Goal: Information Seeking & Learning: Learn about a topic

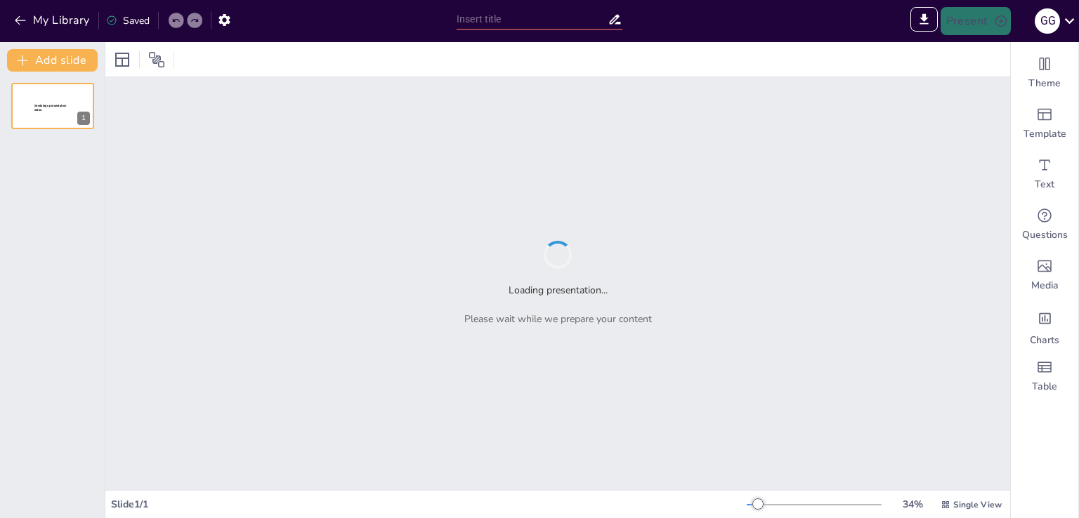
type input "Fortalecimiento de la Soberanía Alimentaria: Programa de Apicultura de La Unión…"
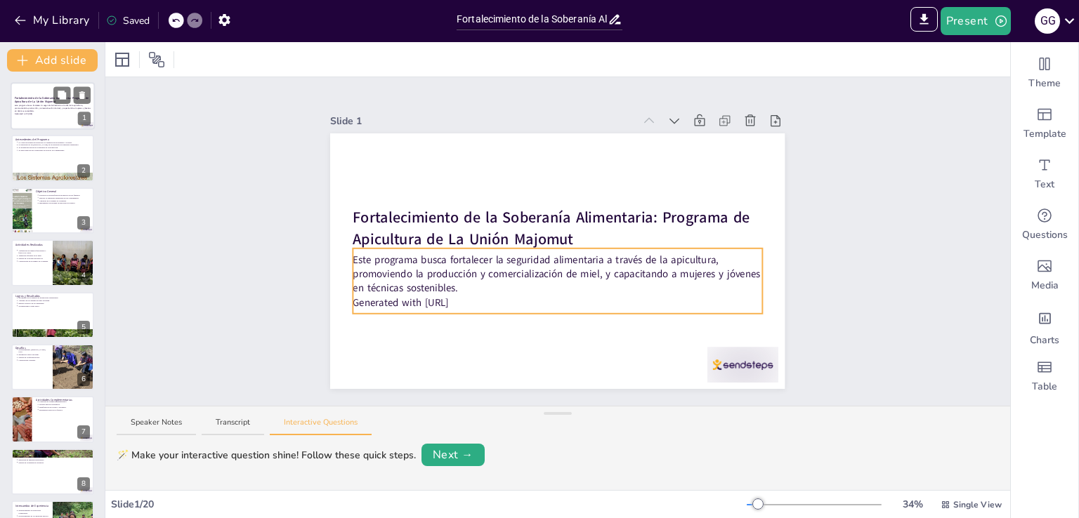
click at [27, 107] on p "Este programa busca fortalecer la seguridad alimentaria a través de la apicultu…" at bounding box center [53, 109] width 76 height 8
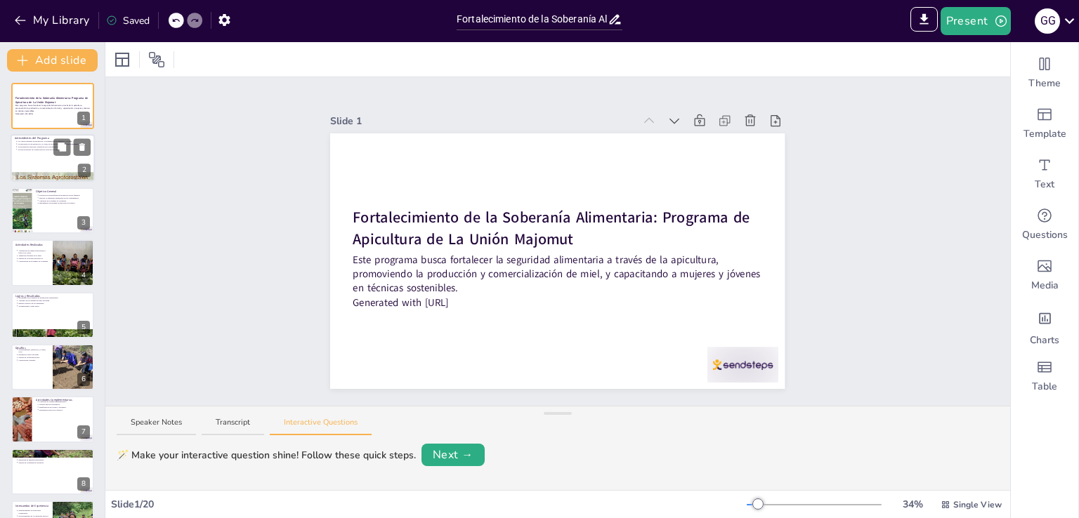
click at [36, 150] on p "Se busca mejorar las condiciones de vida de las comunidades." at bounding box center [54, 150] width 73 height 3
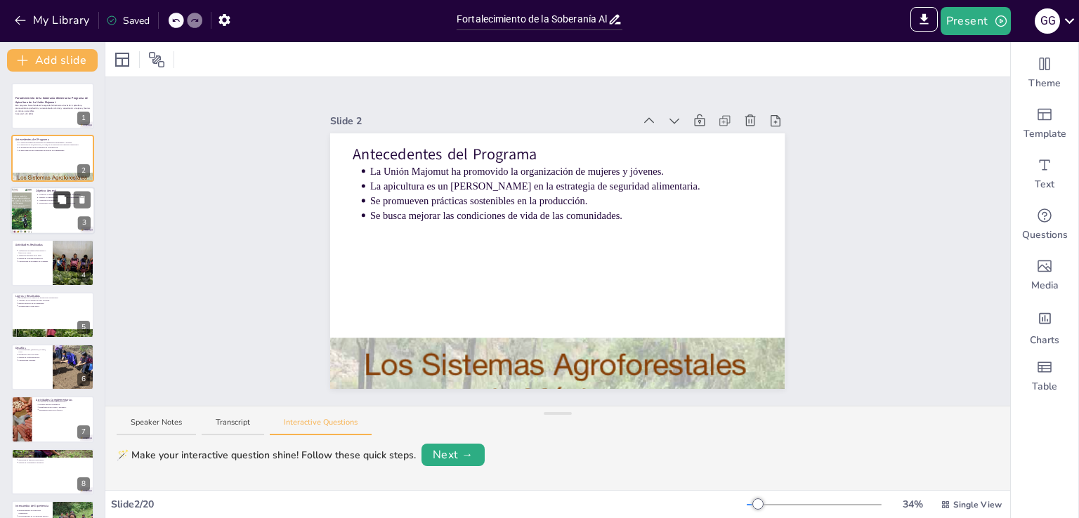
click at [53, 206] on button at bounding box center [61, 199] width 17 height 17
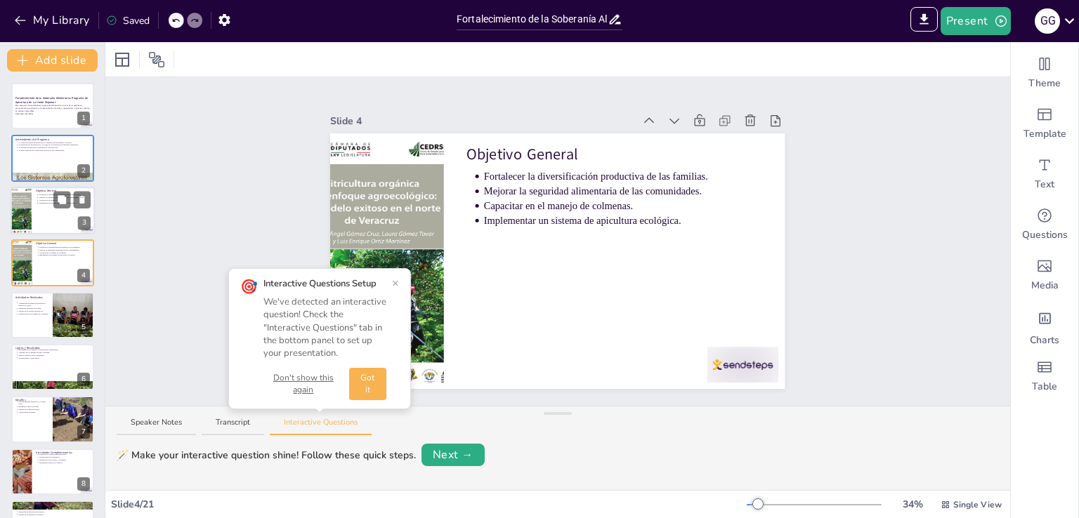
click at [37, 215] on div at bounding box center [53, 211] width 84 height 48
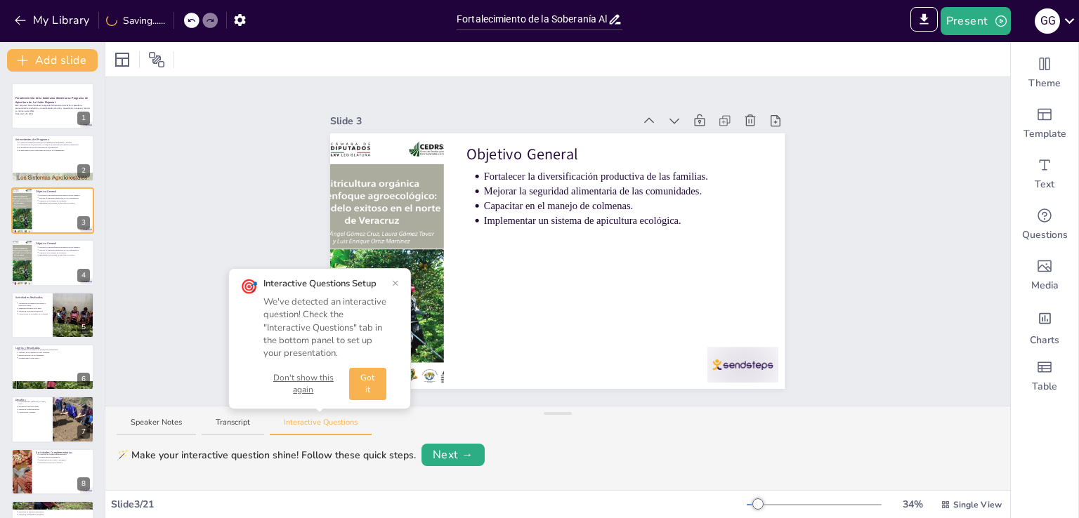
click at [394, 282] on button "×" at bounding box center [395, 282] width 7 height 11
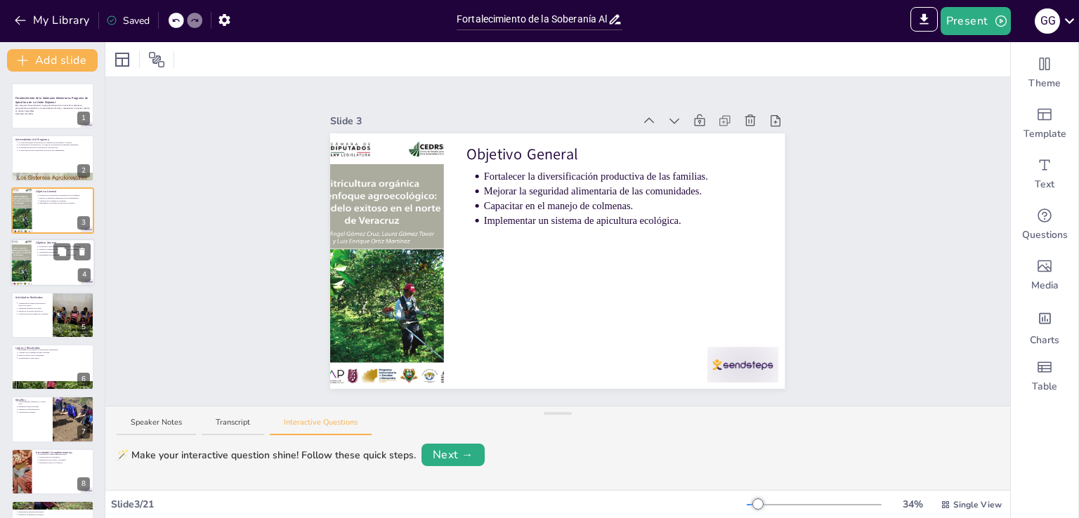
click at [28, 257] on div at bounding box center [21, 263] width 36 height 48
click at [32, 326] on div at bounding box center [53, 315] width 84 height 48
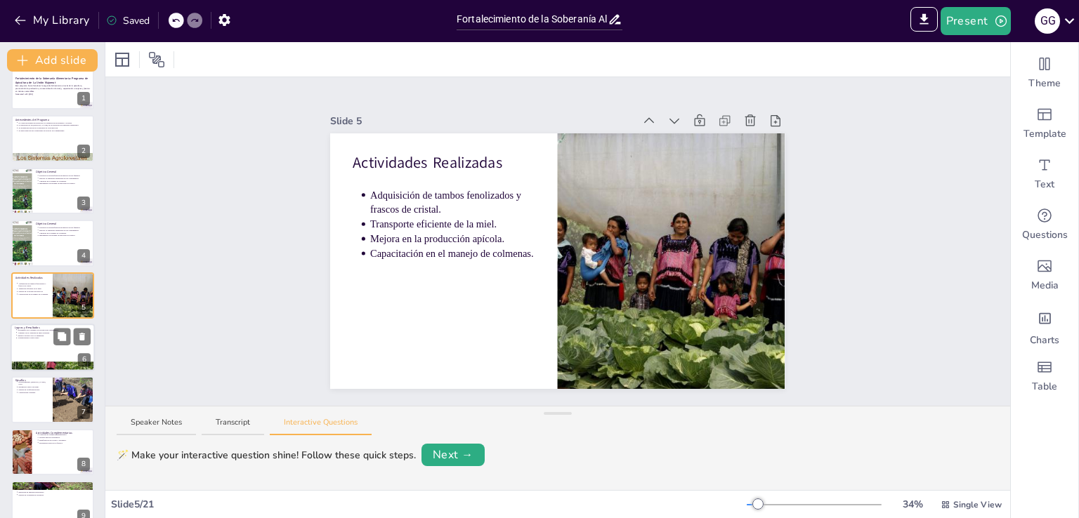
click at [30, 350] on div at bounding box center [53, 348] width 84 height 48
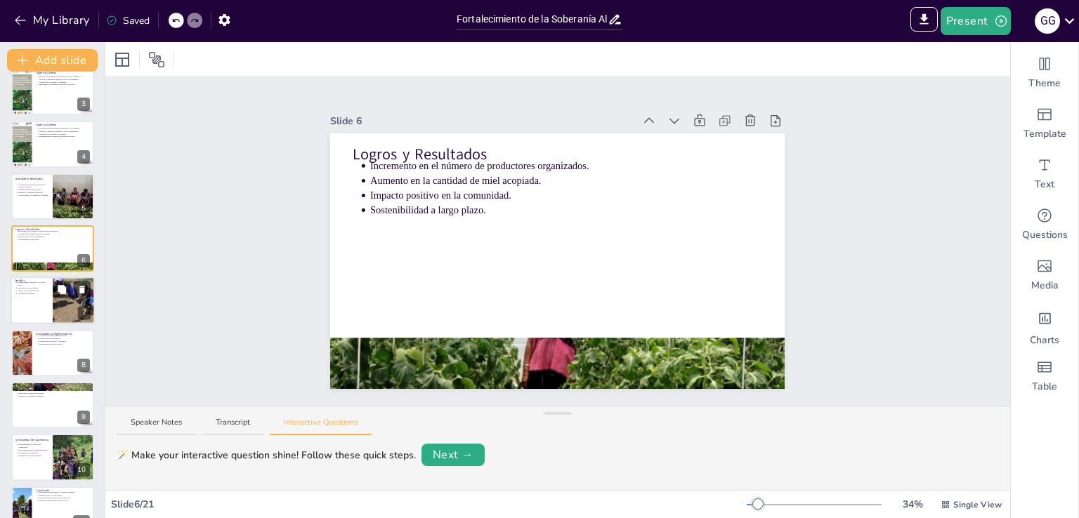
scroll to position [143, 0]
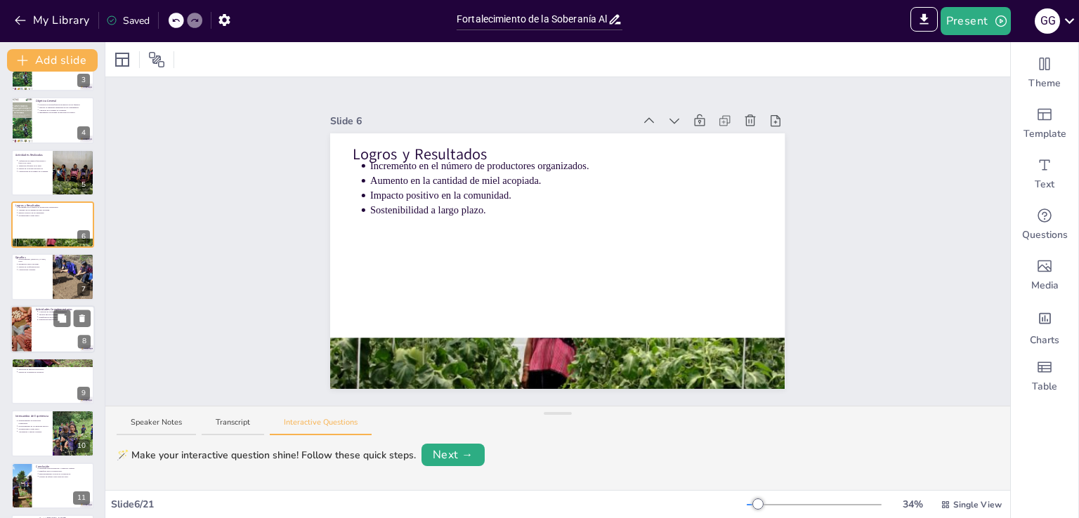
click at [34, 334] on div at bounding box center [53, 329] width 84 height 48
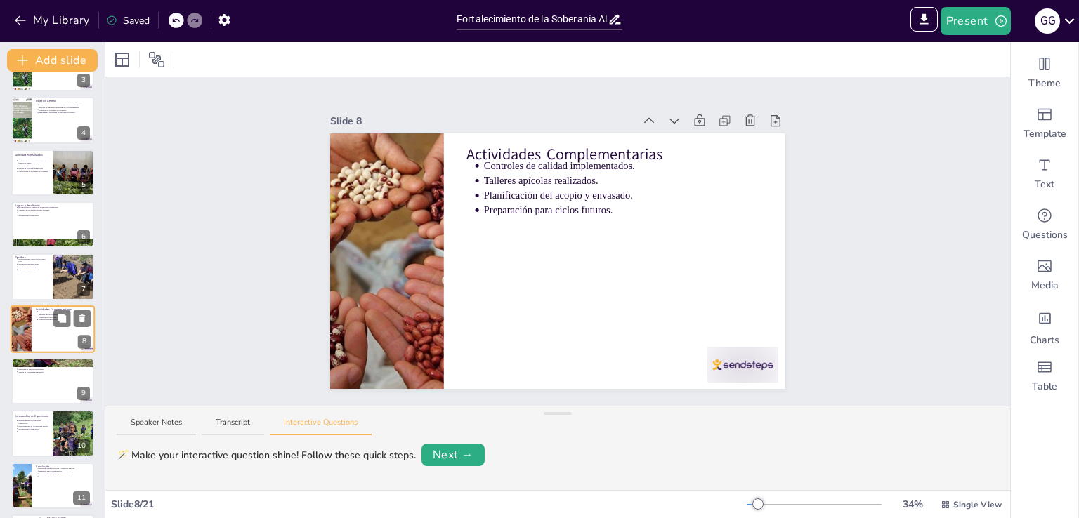
scroll to position [177, 0]
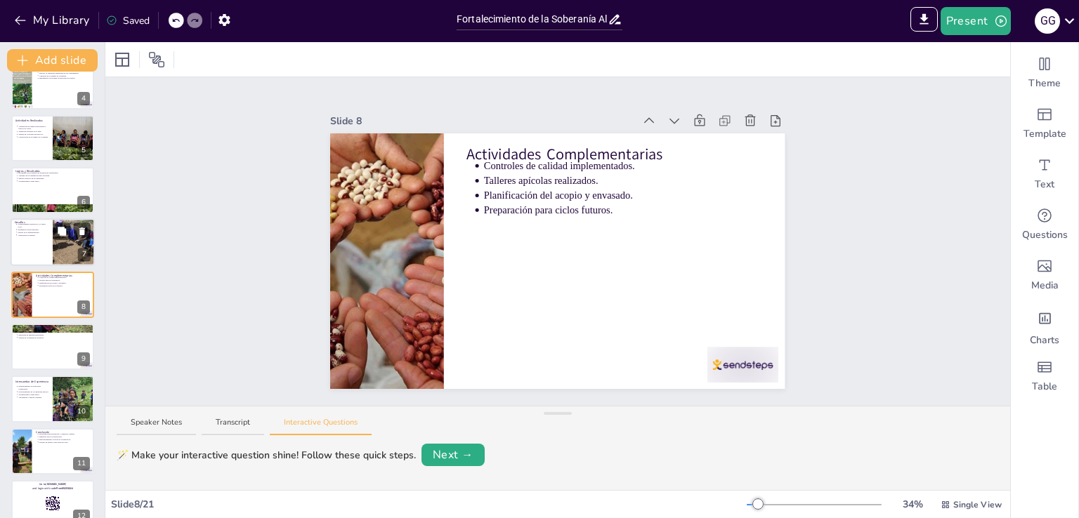
click at [27, 259] on div at bounding box center [53, 243] width 84 height 48
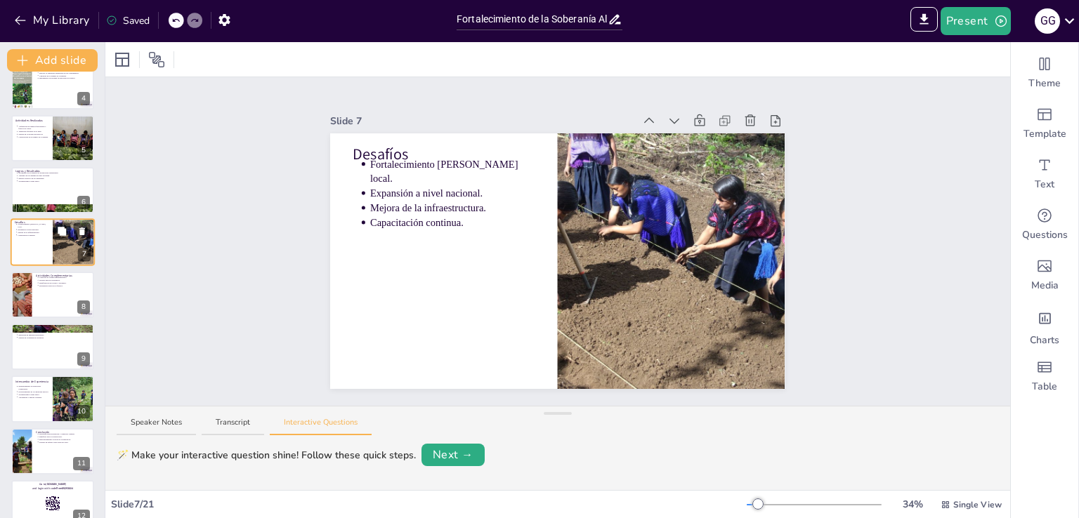
scroll to position [124, 0]
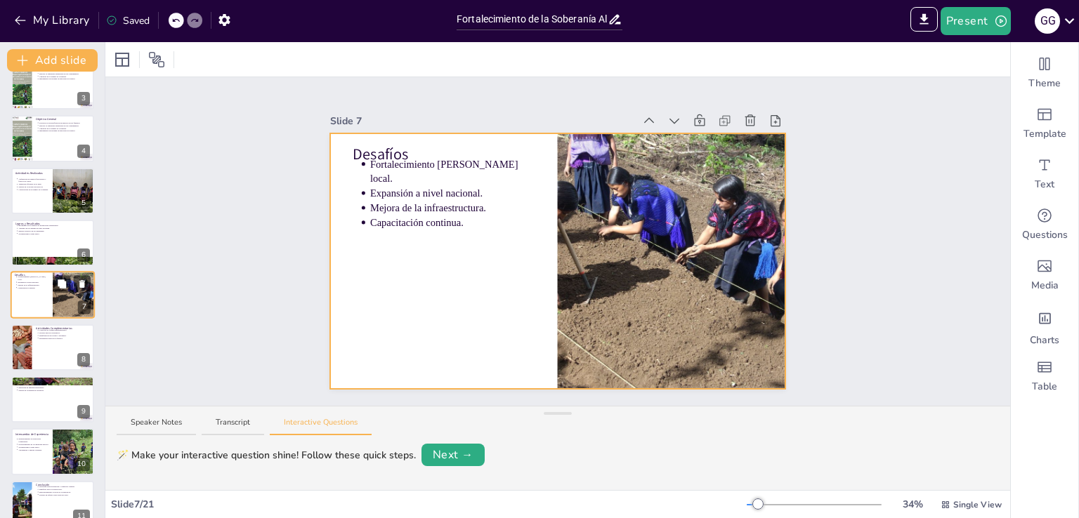
click at [27, 301] on div at bounding box center [53, 296] width 84 height 48
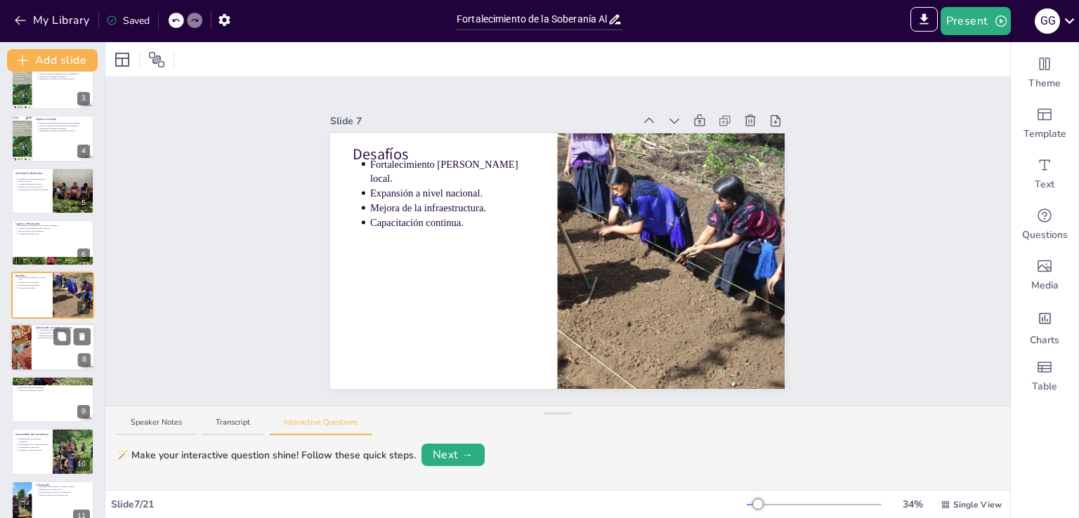
click at [31, 352] on div at bounding box center [21, 348] width 72 height 48
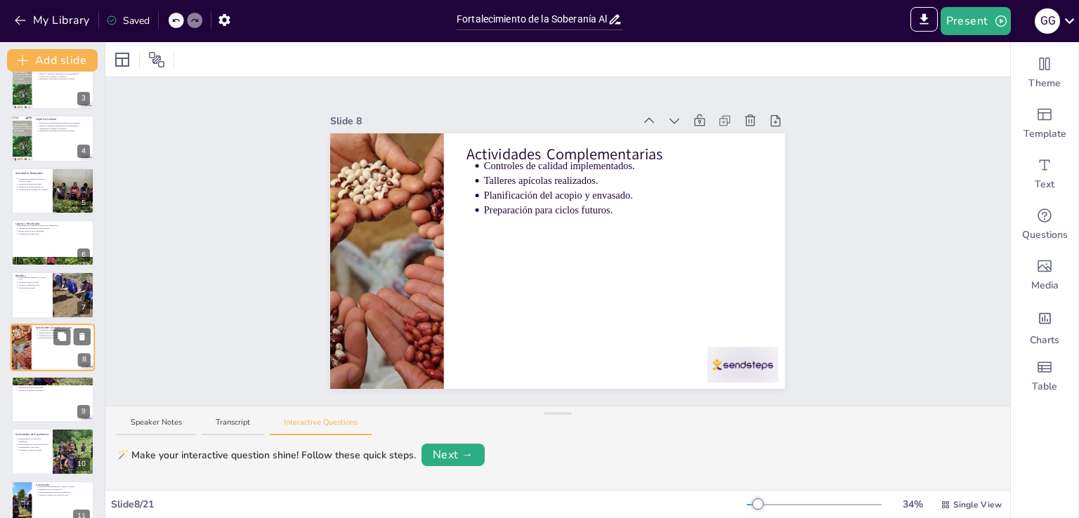
scroll to position [177, 0]
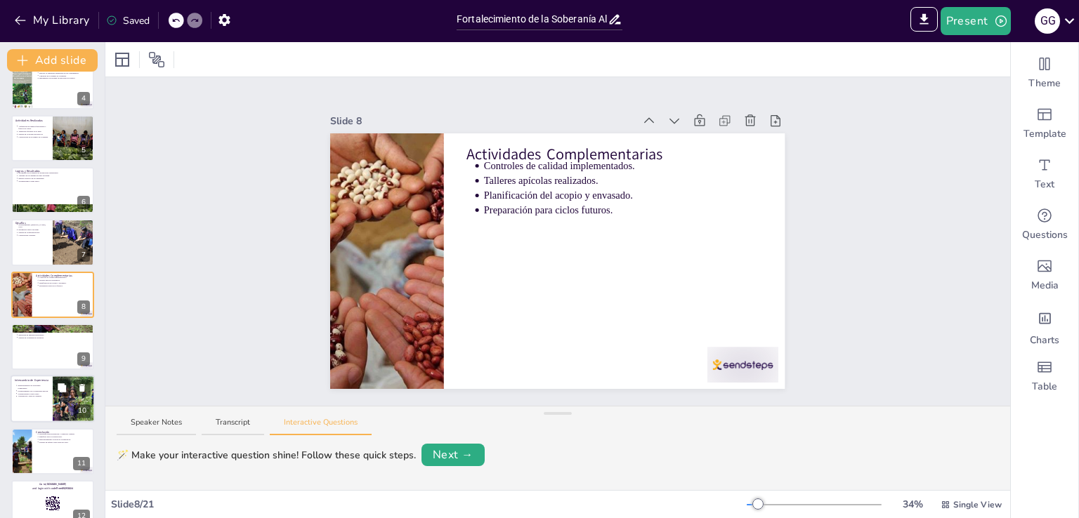
click at [45, 402] on div at bounding box center [53, 400] width 84 height 48
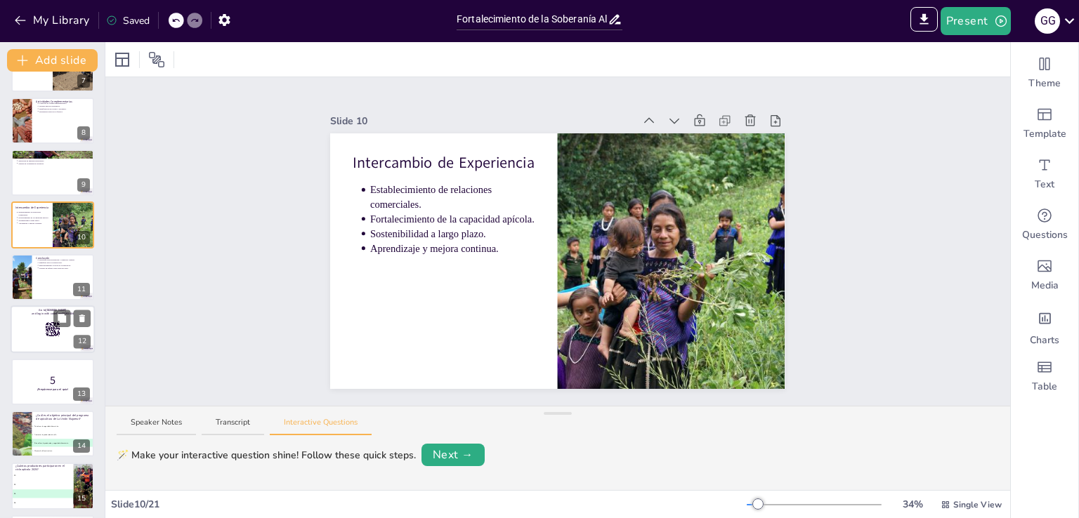
click at [33, 324] on div at bounding box center [53, 329] width 84 height 48
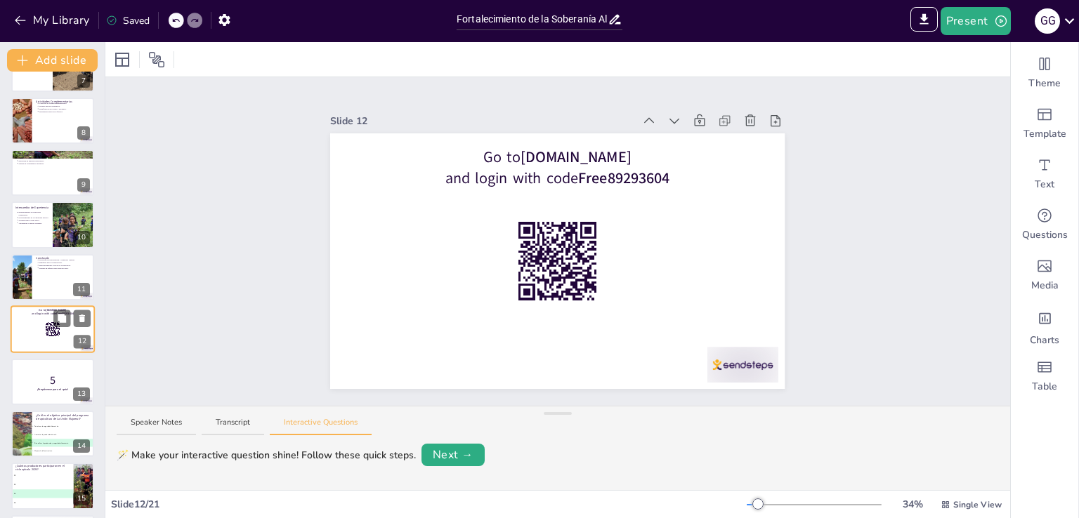
scroll to position [386, 0]
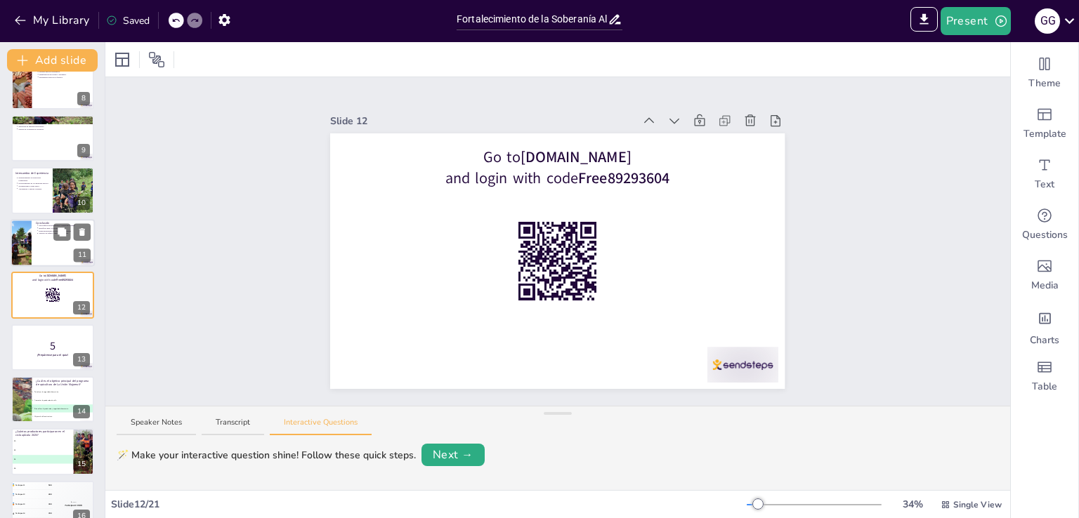
click at [41, 245] on div at bounding box center [53, 243] width 84 height 48
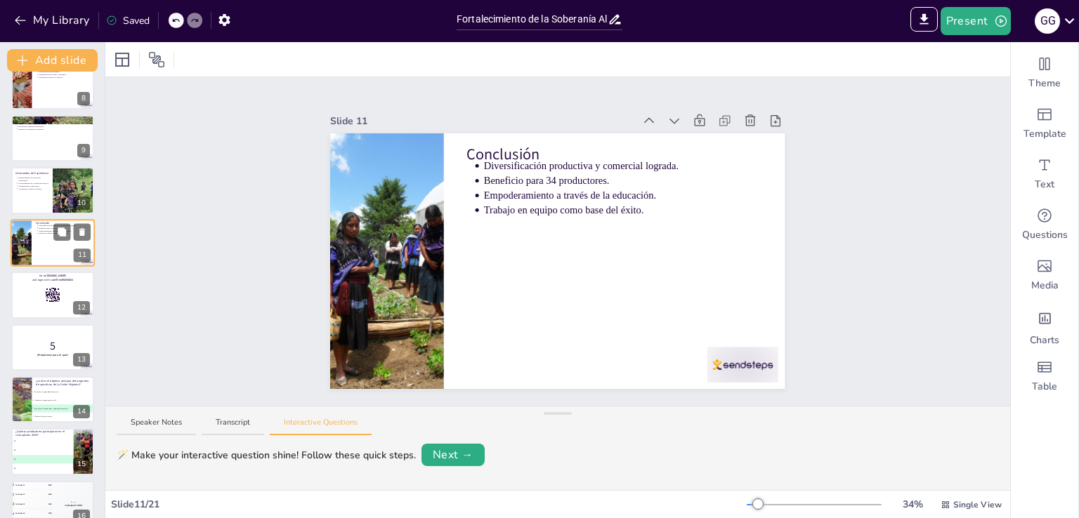
scroll to position [334, 0]
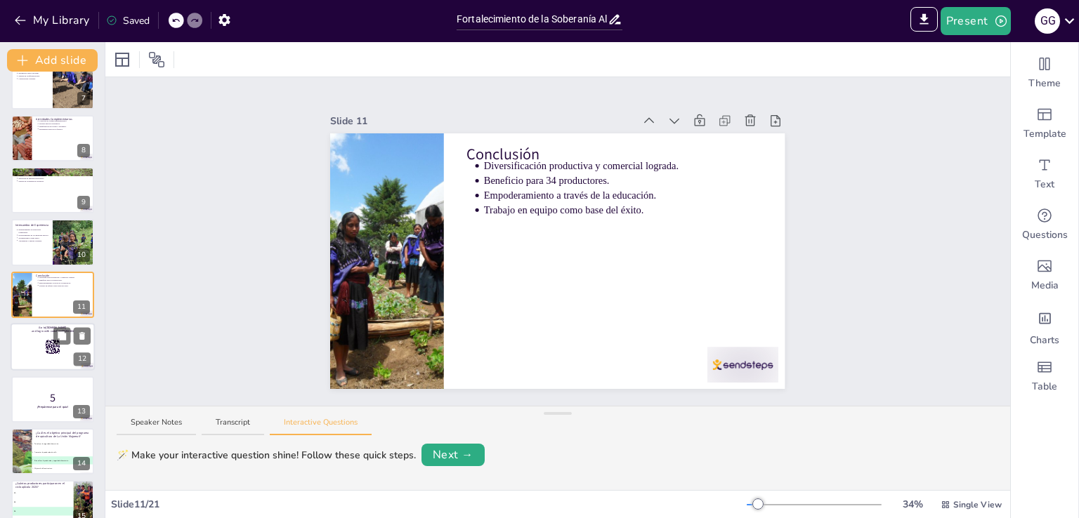
click at [27, 341] on div at bounding box center [53, 347] width 84 height 48
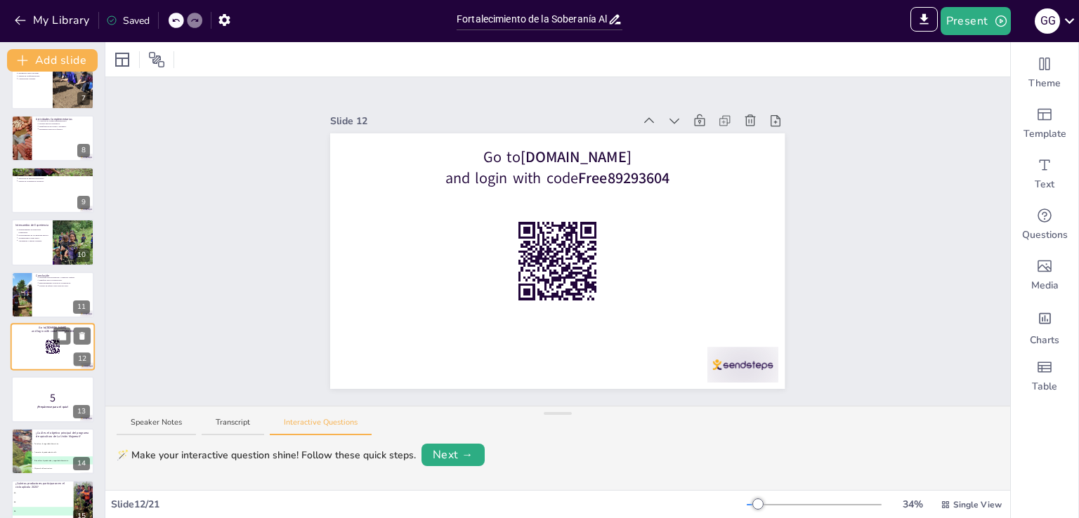
scroll to position [386, 0]
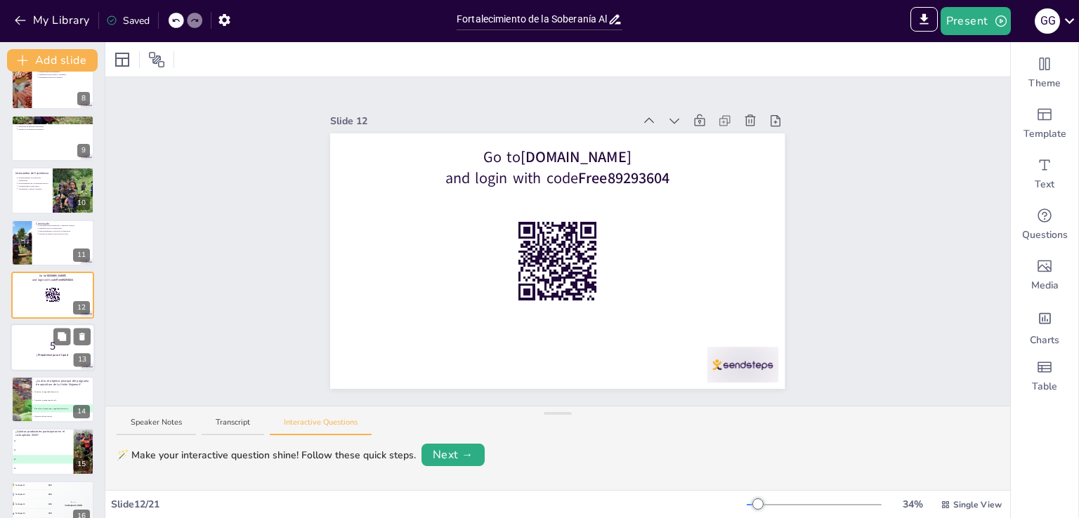
click at [37, 355] on strong "¡Prepárense para el quiz!" at bounding box center [53, 355] width 32 height 4
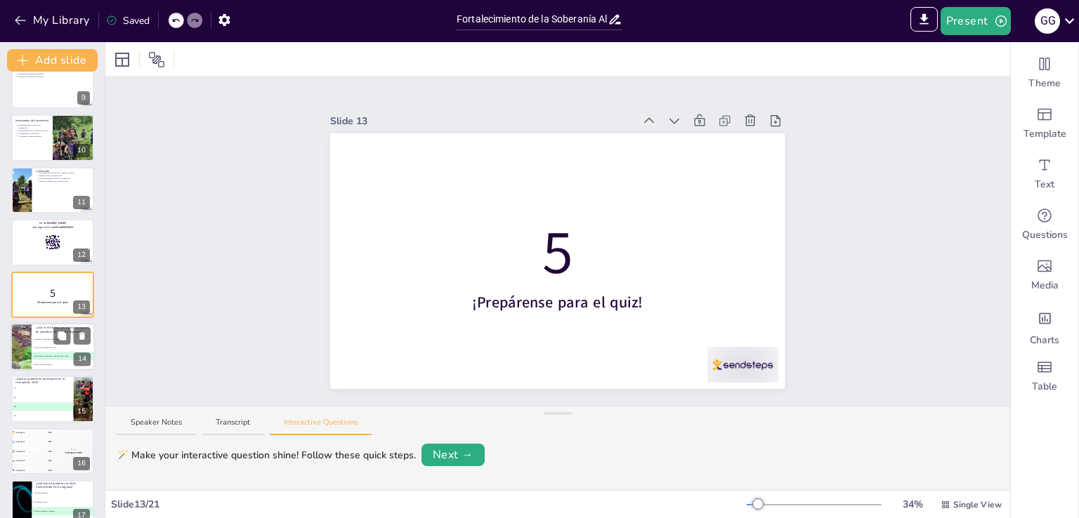
click at [39, 346] on span "B Aumentar la producción de café." at bounding box center [63, 347] width 62 height 2
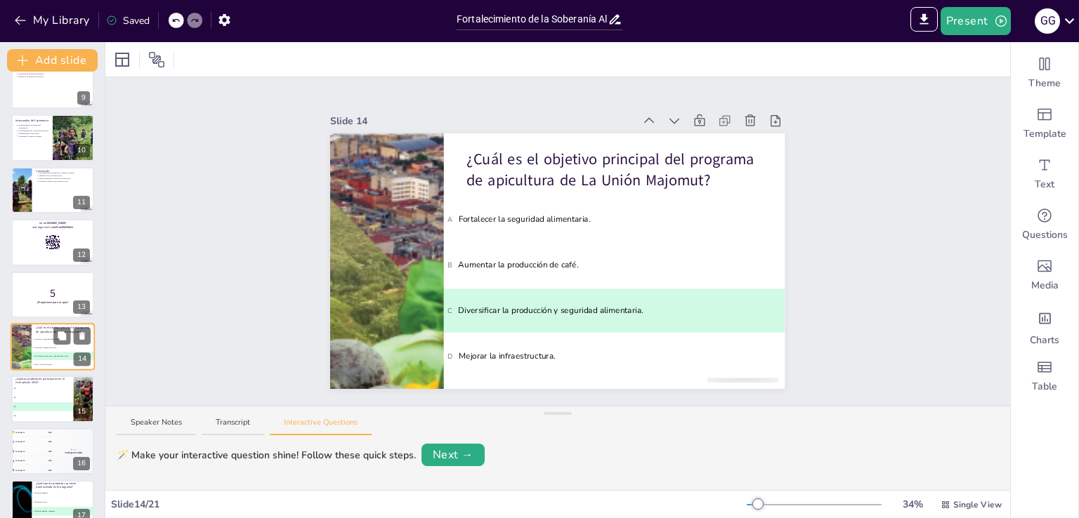
scroll to position [490, 0]
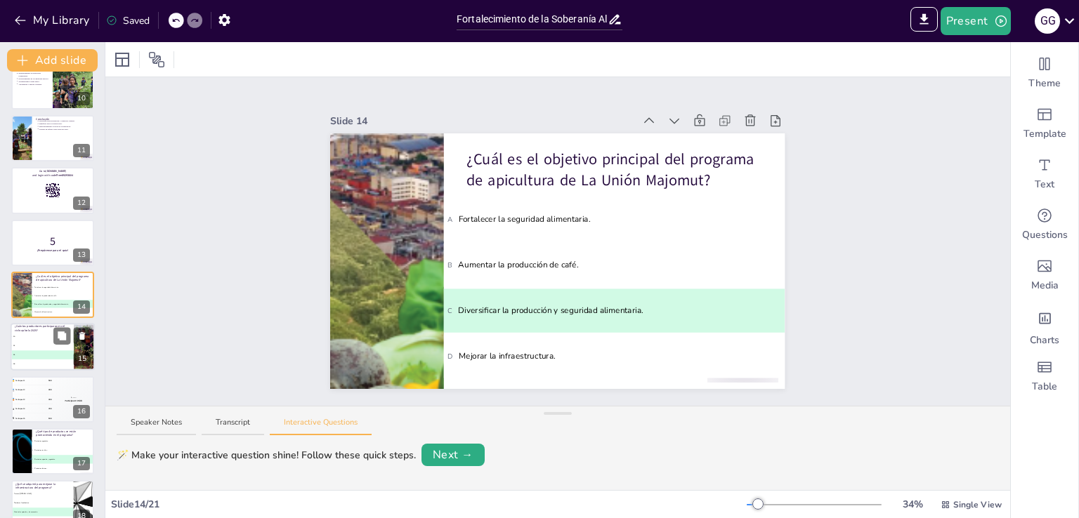
click at [44, 345] on span "B 32" at bounding box center [42, 346] width 62 height 2
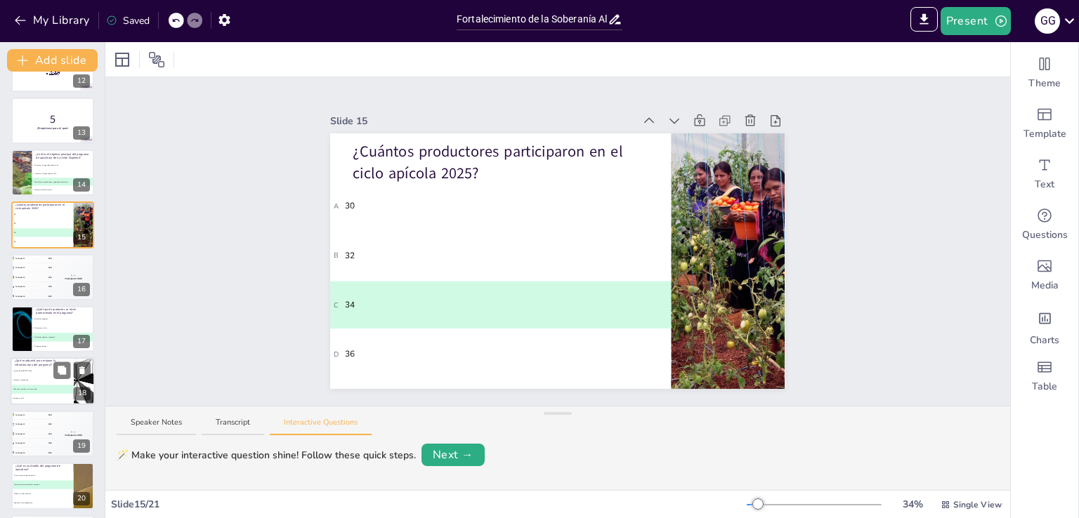
click at [25, 382] on li "B Tambores fenolizados." at bounding box center [42, 380] width 63 height 9
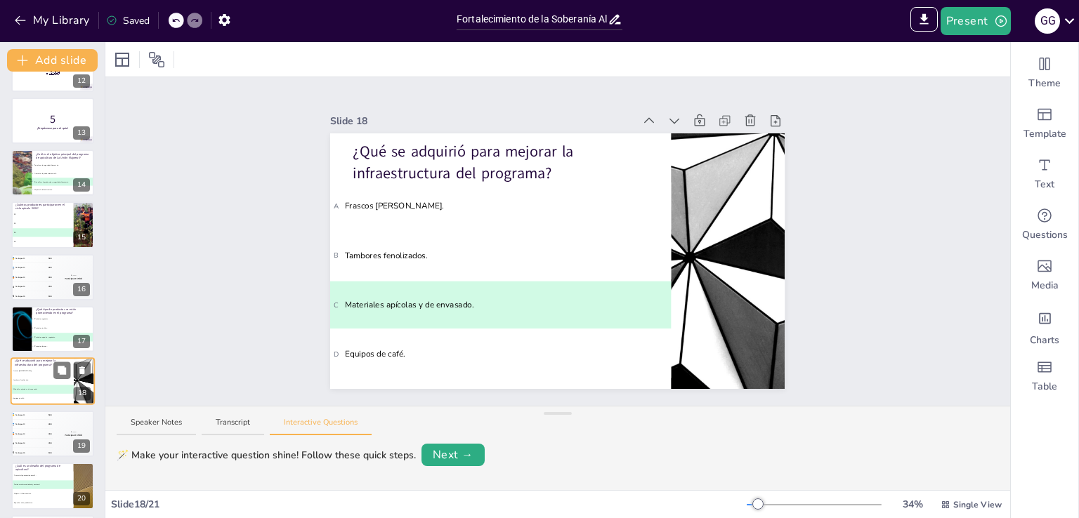
scroll to position [666, 0]
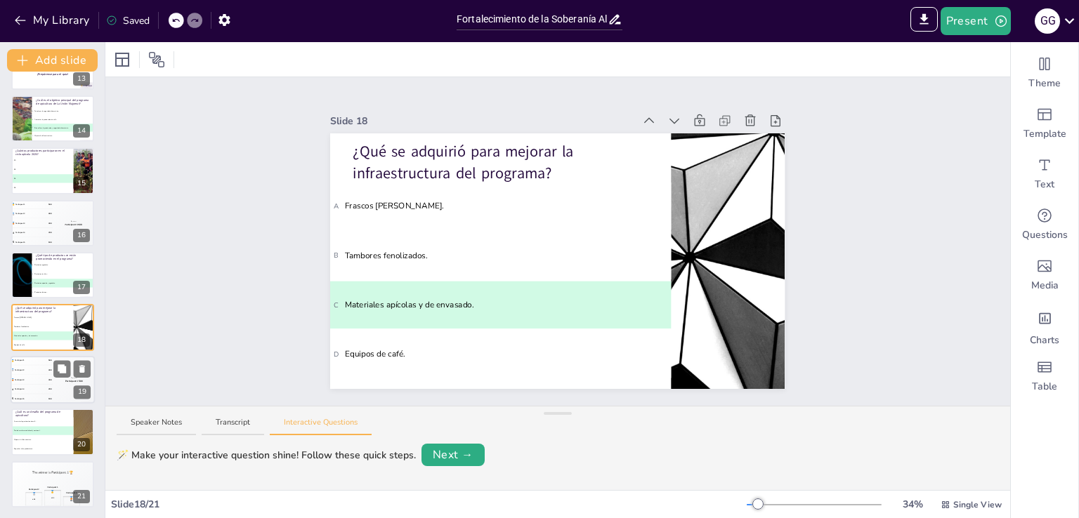
click at [45, 385] on div "4 Participant 4 200" at bounding box center [32, 389] width 42 height 9
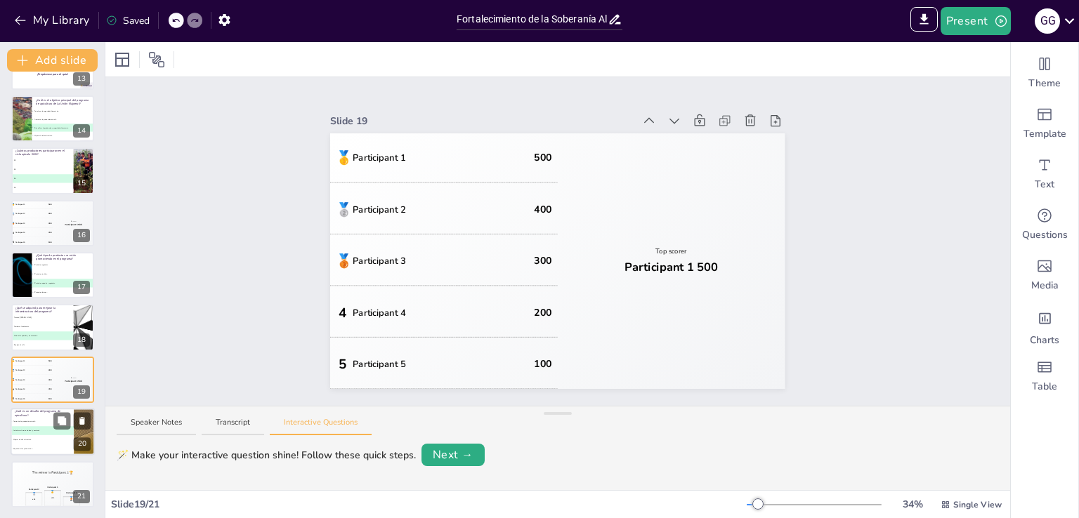
click at [38, 433] on li "B Fortalecer el mercado local y nacional." at bounding box center [42, 431] width 63 height 9
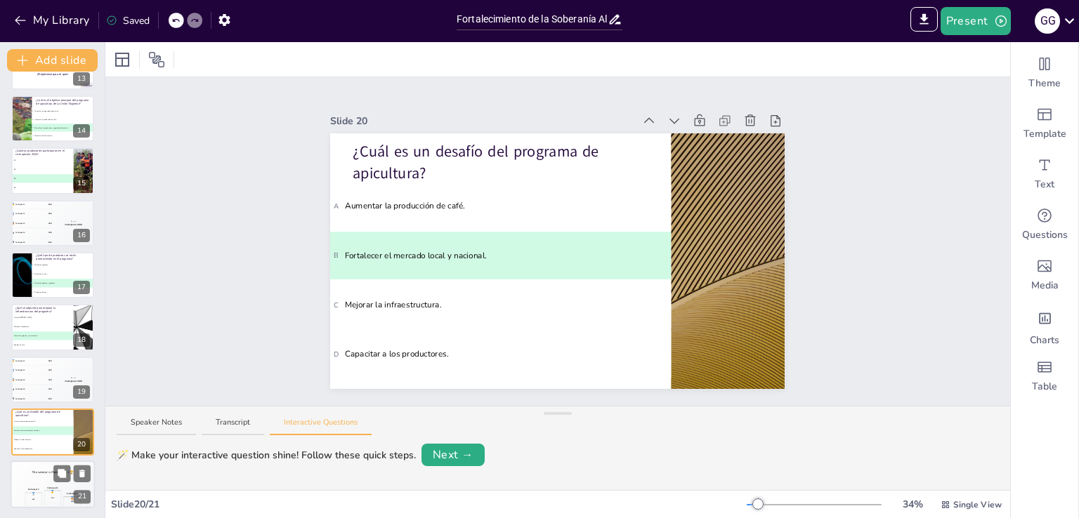
click at [35, 474] on div "The winner is Participant 1 🏆" at bounding box center [53, 473] width 84 height 24
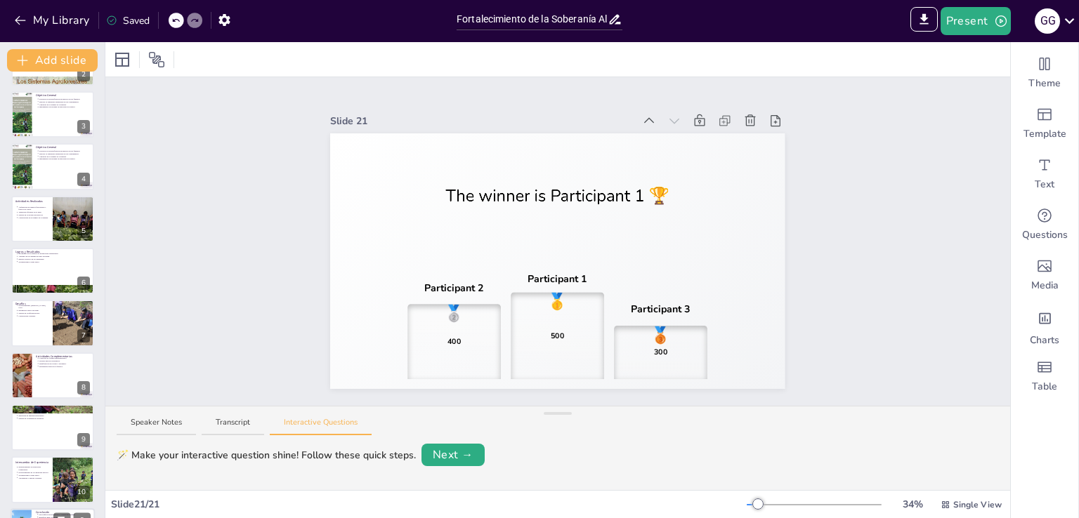
scroll to position [0, 0]
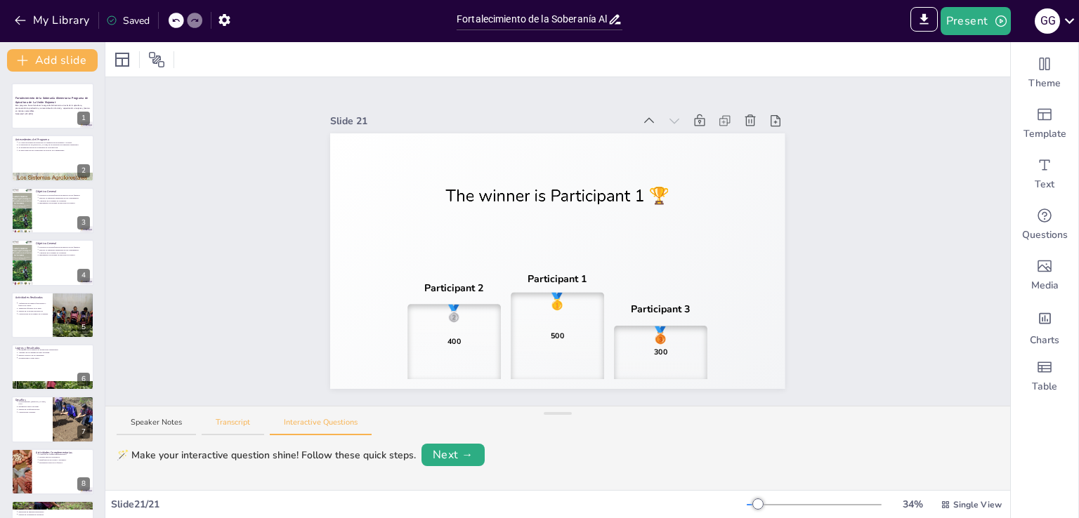
click at [230, 426] on button "Transcript" at bounding box center [233, 426] width 62 height 19
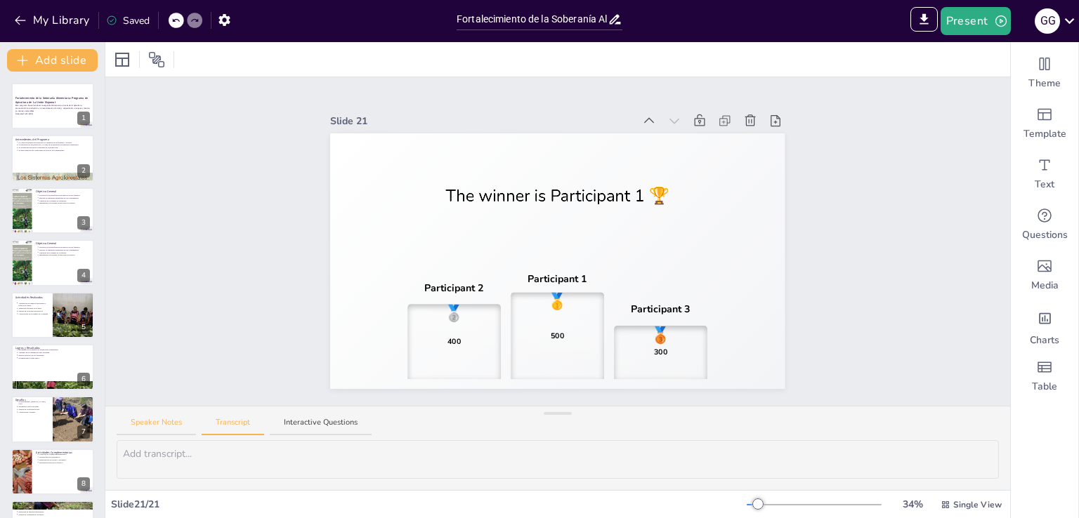
click at [170, 419] on button "Speaker Notes" at bounding box center [156, 426] width 79 height 19
click at [296, 416] on div "Speaker Notes Transcript Interactive Questions" at bounding box center [557, 424] width 904 height 34
click at [298, 419] on button "Interactive Questions" at bounding box center [321, 426] width 102 height 19
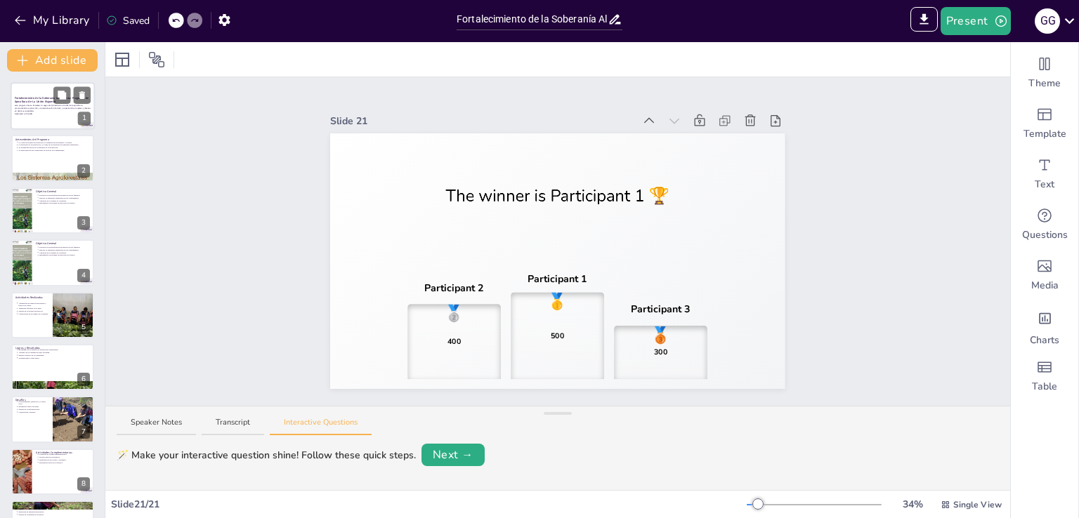
click at [29, 114] on p "Generated with [URL]" at bounding box center [53, 113] width 76 height 3
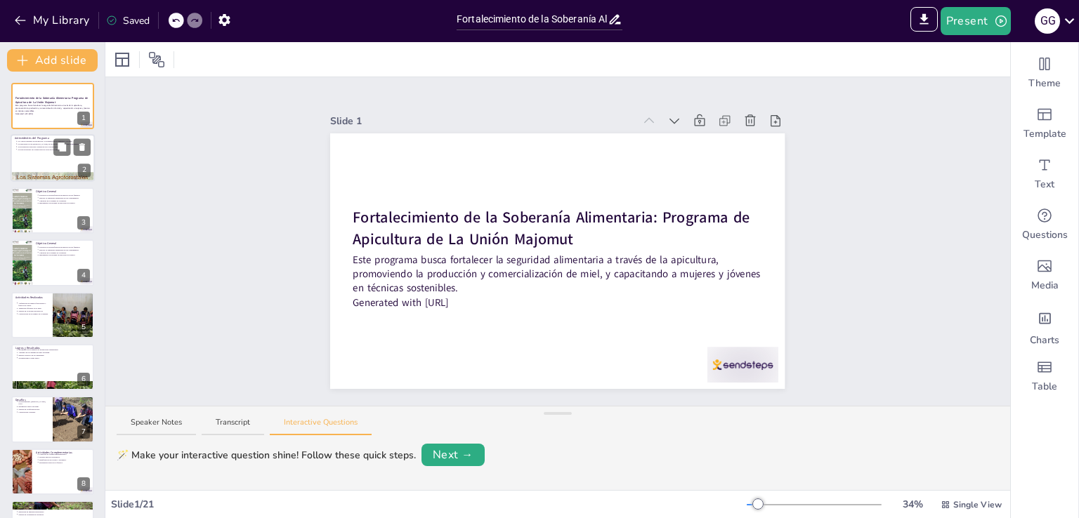
click at [34, 164] on div at bounding box center [53, 159] width 84 height 48
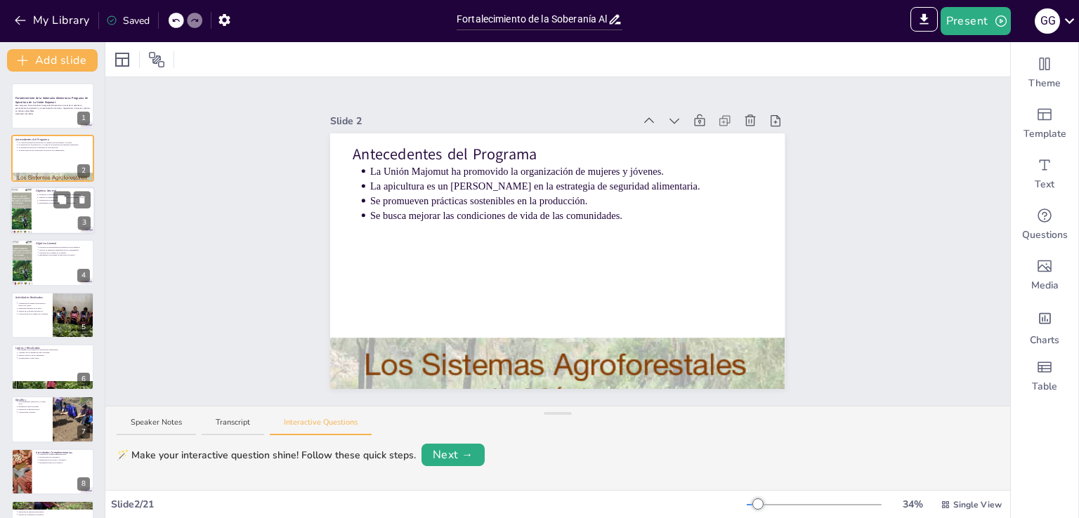
click at [40, 202] on p "Implementar un sistema de apicultura ecológica." at bounding box center [65, 203] width 52 height 3
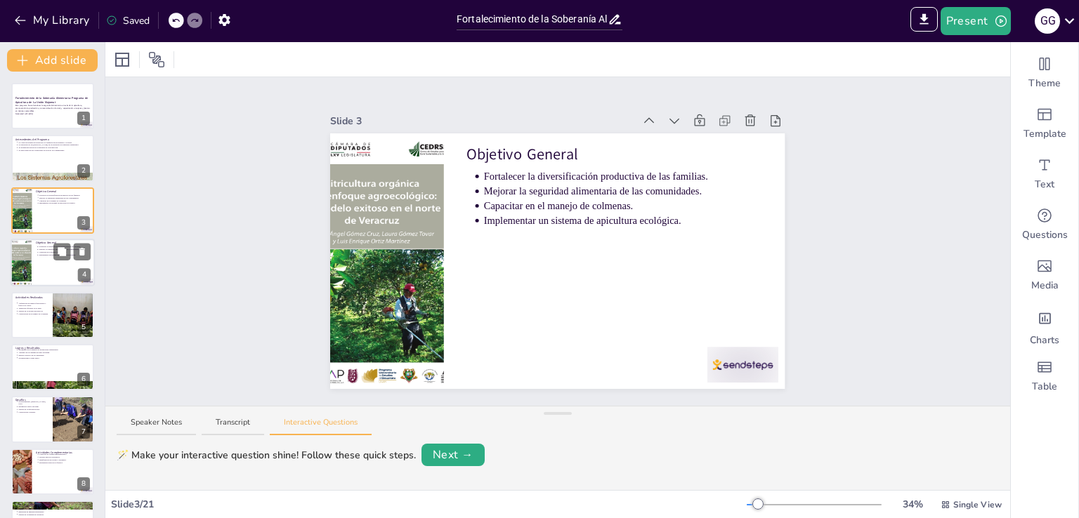
click at [22, 260] on div at bounding box center [21, 263] width 36 height 48
click at [27, 313] on p "Capacitación en el manejo de colmenas." at bounding box center [33, 313] width 31 height 3
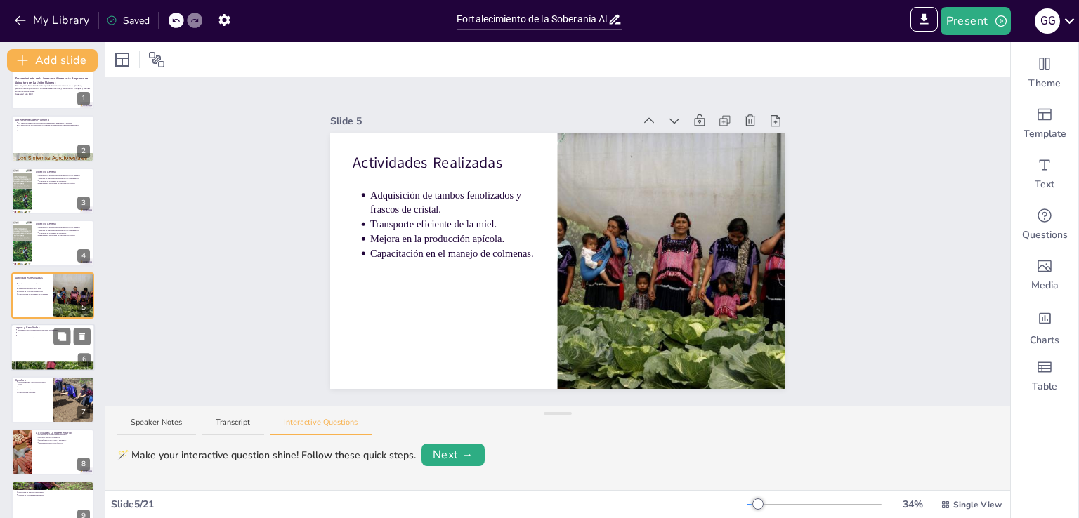
click at [23, 347] on div at bounding box center [53, 348] width 84 height 48
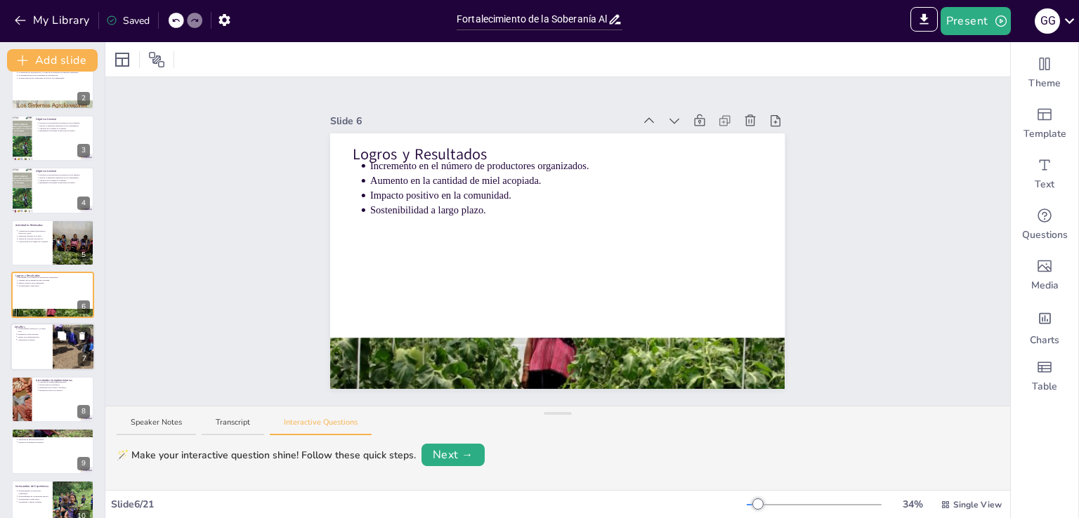
click at [14, 346] on div at bounding box center [53, 348] width 84 height 48
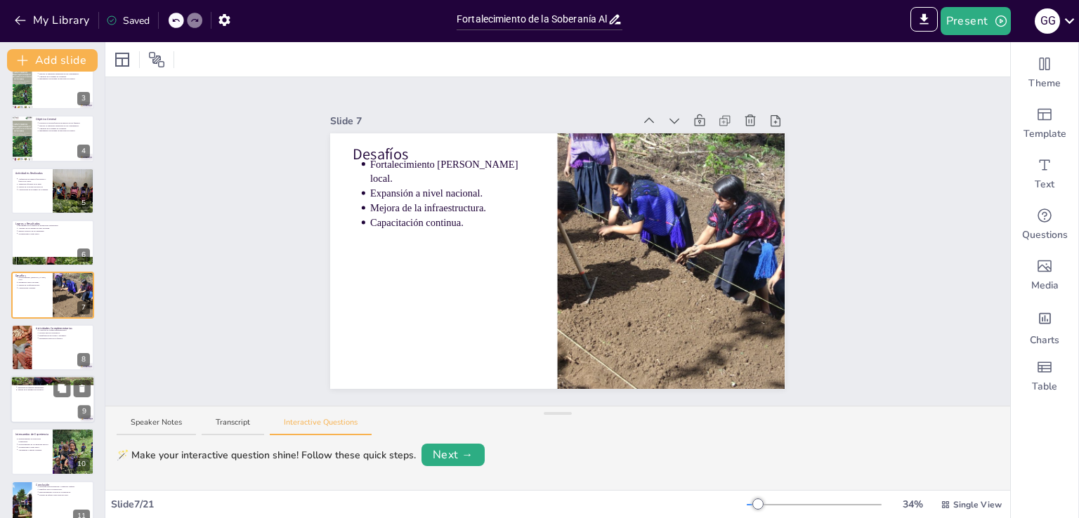
click at [25, 398] on div at bounding box center [53, 400] width 84 height 48
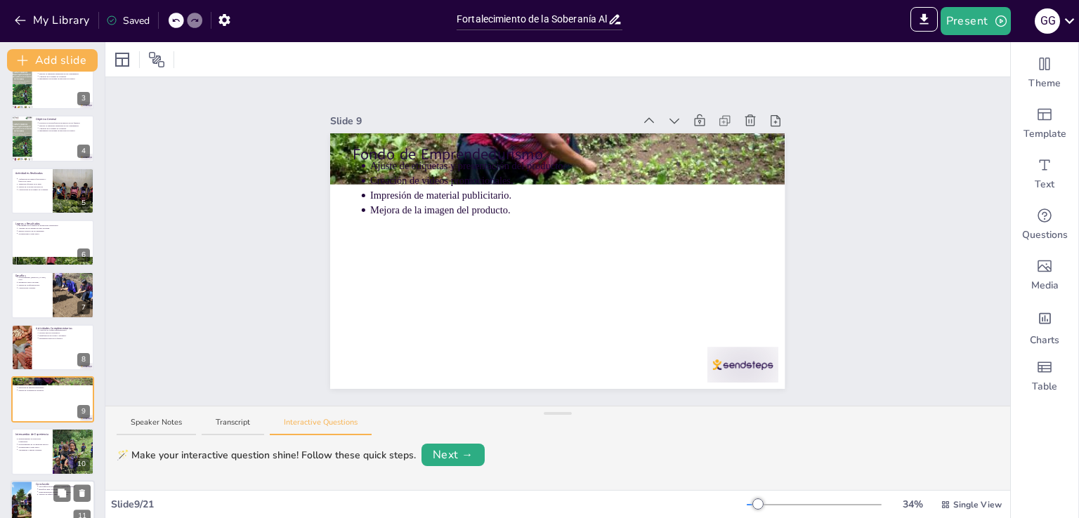
scroll to position [229, 0]
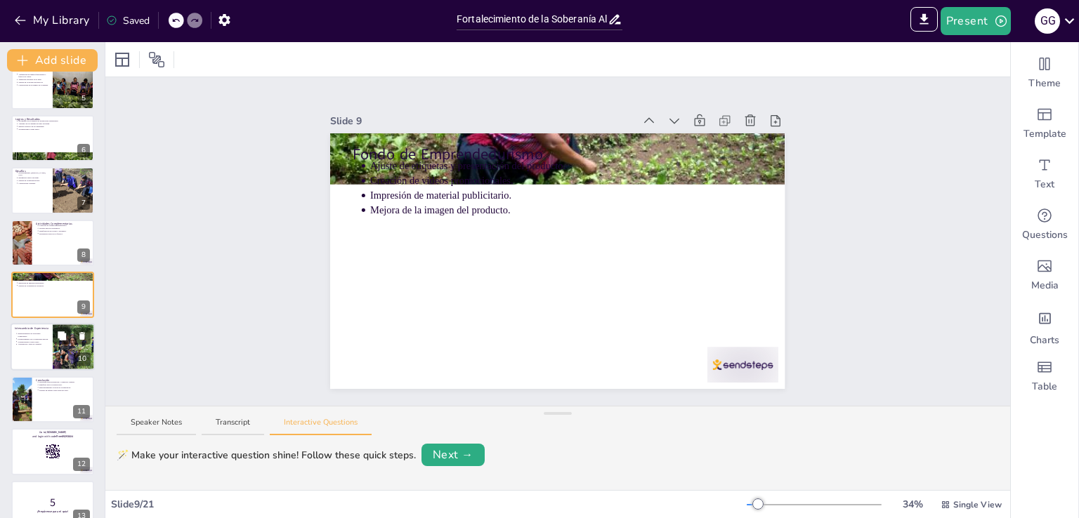
click at [32, 349] on div at bounding box center [53, 348] width 84 height 48
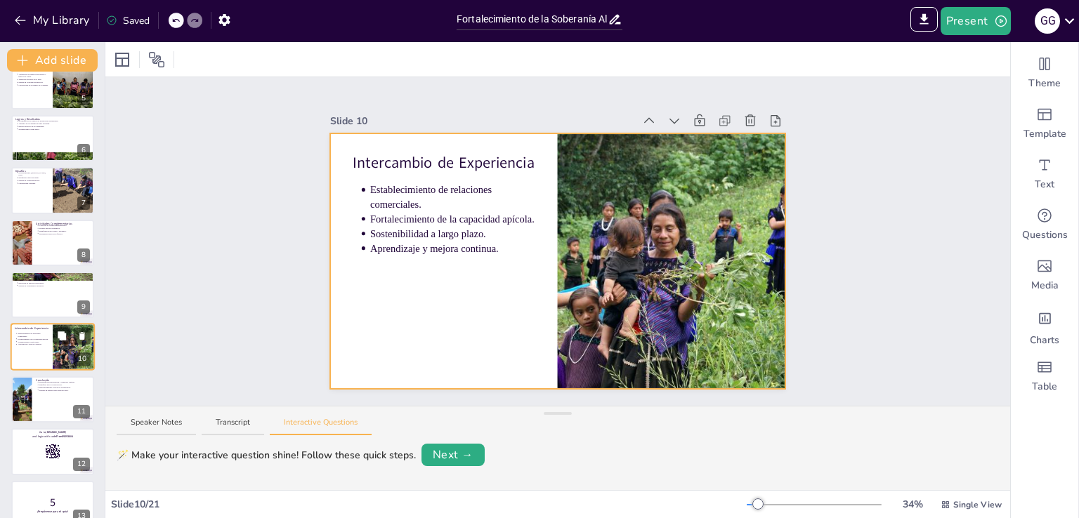
scroll to position [281, 0]
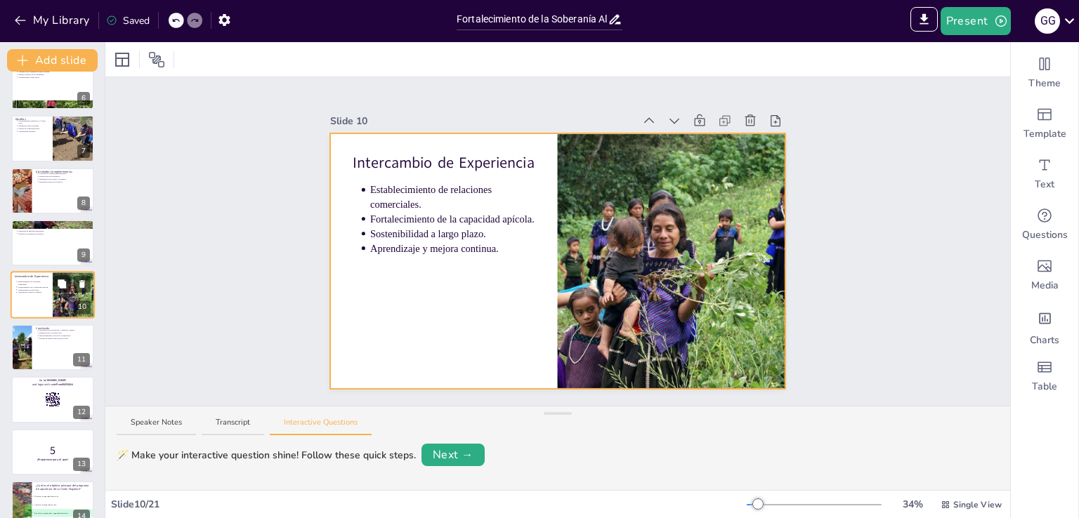
click at [21, 294] on div at bounding box center [53, 296] width 84 height 48
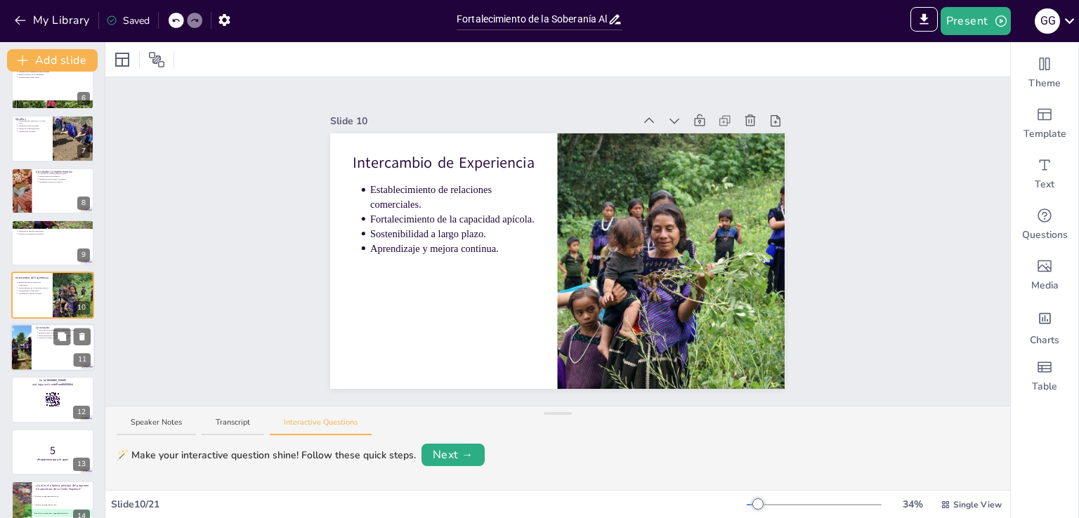
click at [42, 350] on div at bounding box center [53, 348] width 84 height 48
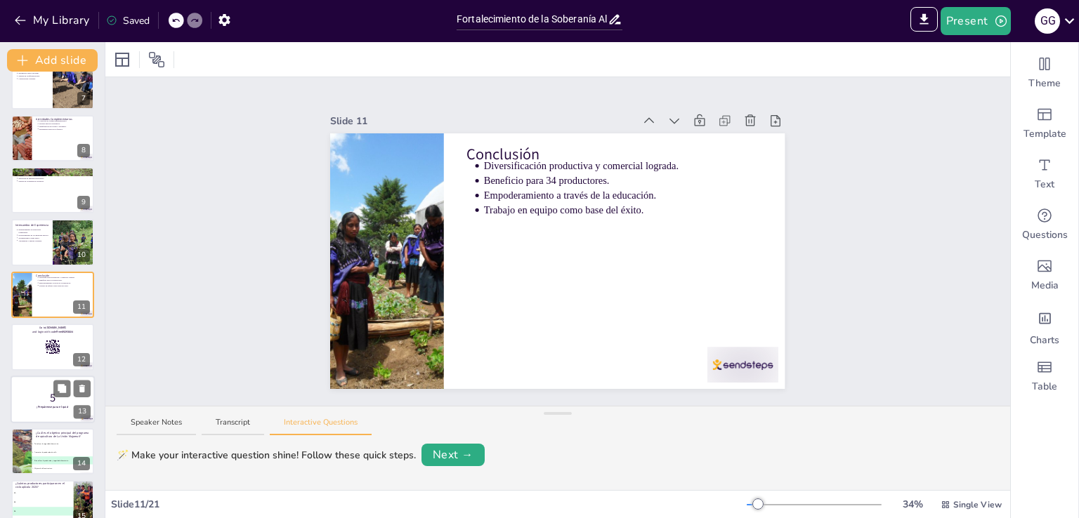
click at [42, 406] on strong "¡Prepárense para el quiz!" at bounding box center [53, 407] width 32 height 4
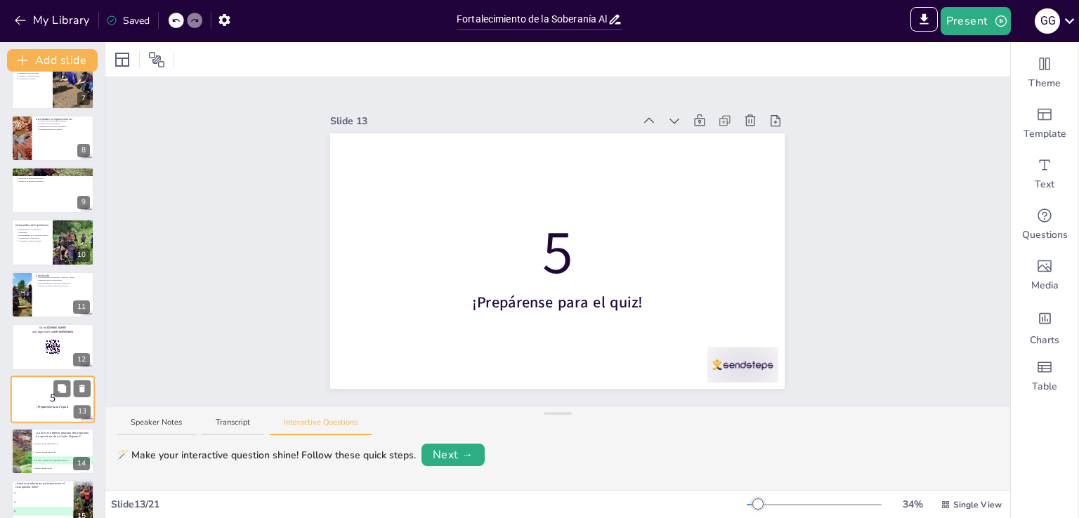
scroll to position [438, 0]
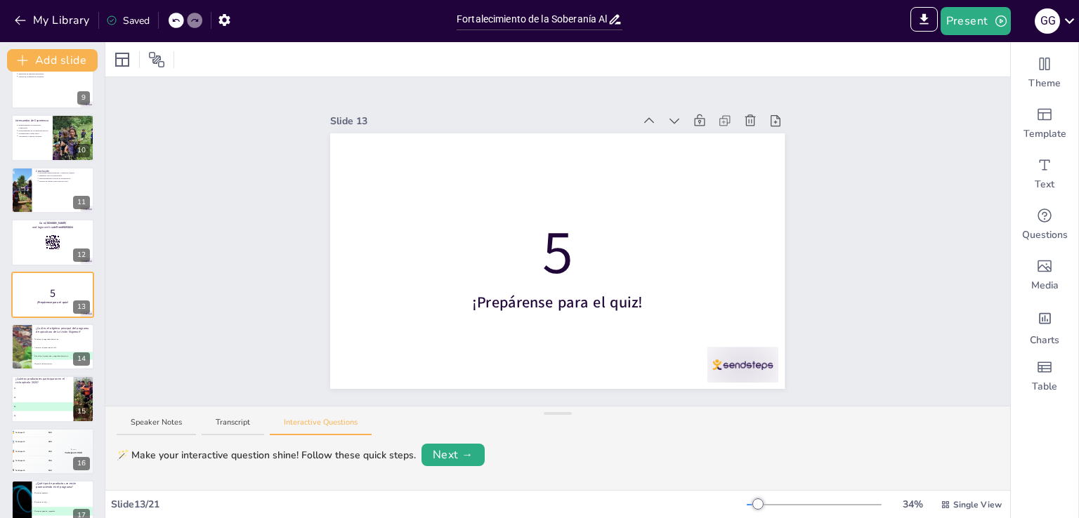
click at [9, 339] on div "Fortalecimiento de la Soberanía Alimentaria: Programa de Apicultura de La Unión…" at bounding box center [52, 190] width 105 height 1091
click at [25, 349] on div at bounding box center [21, 347] width 72 height 48
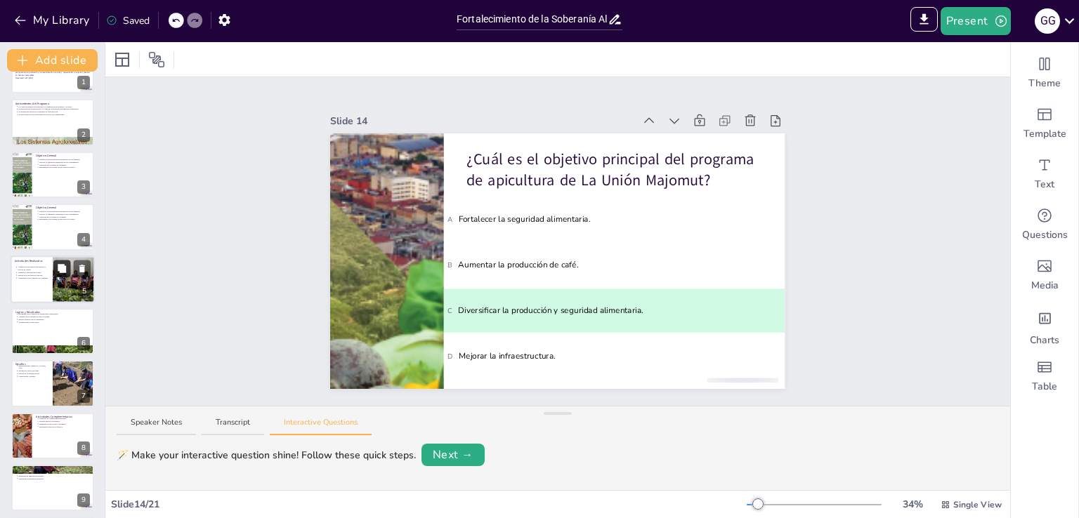
scroll to position [0, 0]
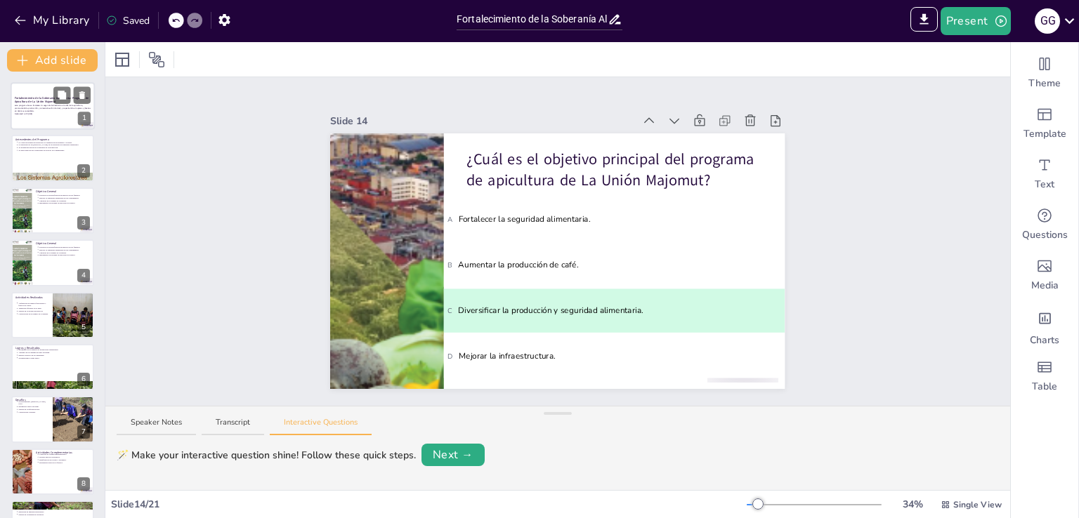
click at [31, 99] on strong "Fortalecimiento de la Soberanía Alimentaria: Programa de Apicultura de La Unión…" at bounding box center [52, 100] width 74 height 8
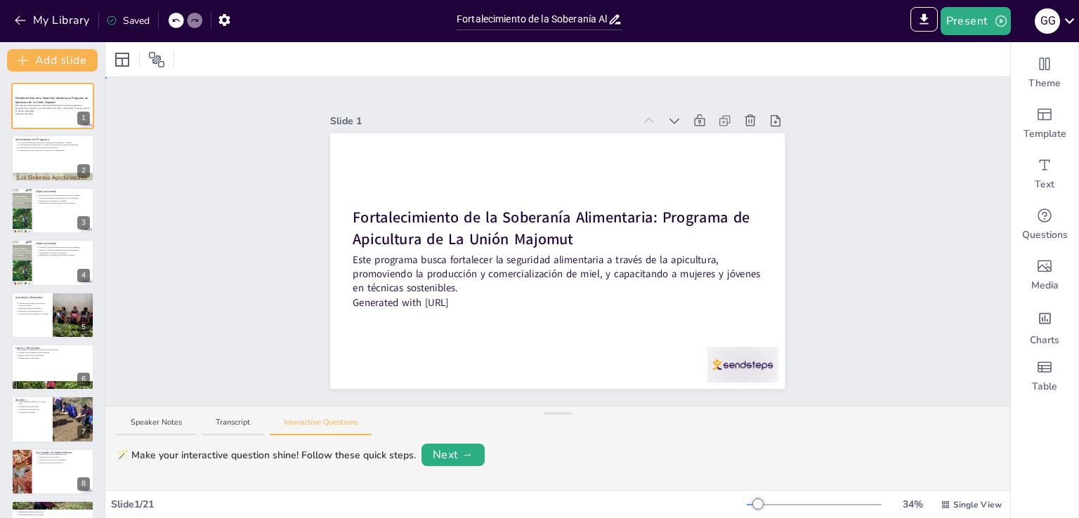
click at [213, 223] on div "Slide 1 Fortalecimiento de la Soberanía Alimentaria: Programa de Apicultura de …" at bounding box center [557, 241] width 904 height 329
click at [162, 124] on div "Slide 1 Fortalecimiento de la Soberanía Alimentaria: Programa de Apicultura de …" at bounding box center [557, 241] width 904 height 329
click at [179, 173] on div "Slide 1 Fortalecimiento de la Soberanía Alimentaria: Programa de Apicultura de …" at bounding box center [557, 241] width 904 height 329
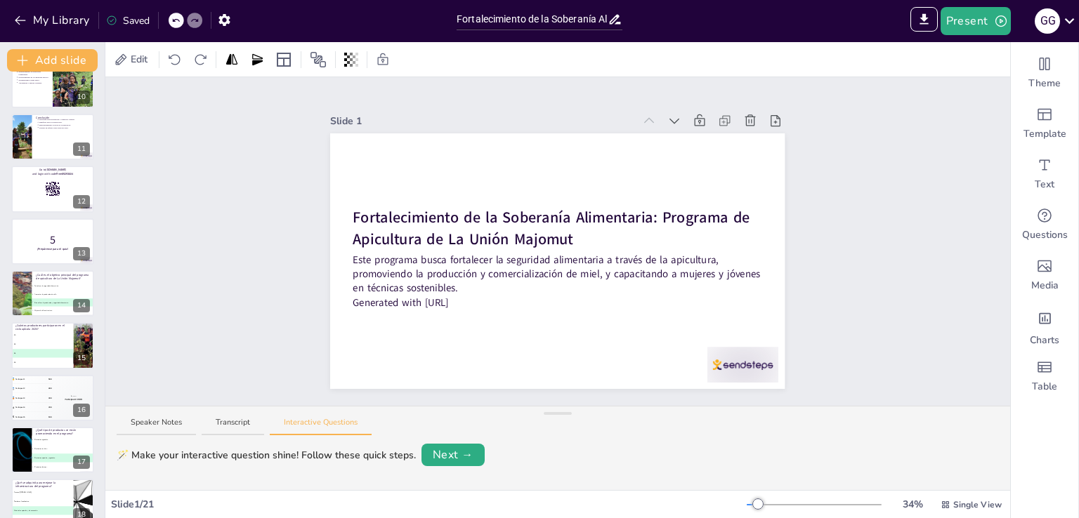
scroll to position [666, 0]
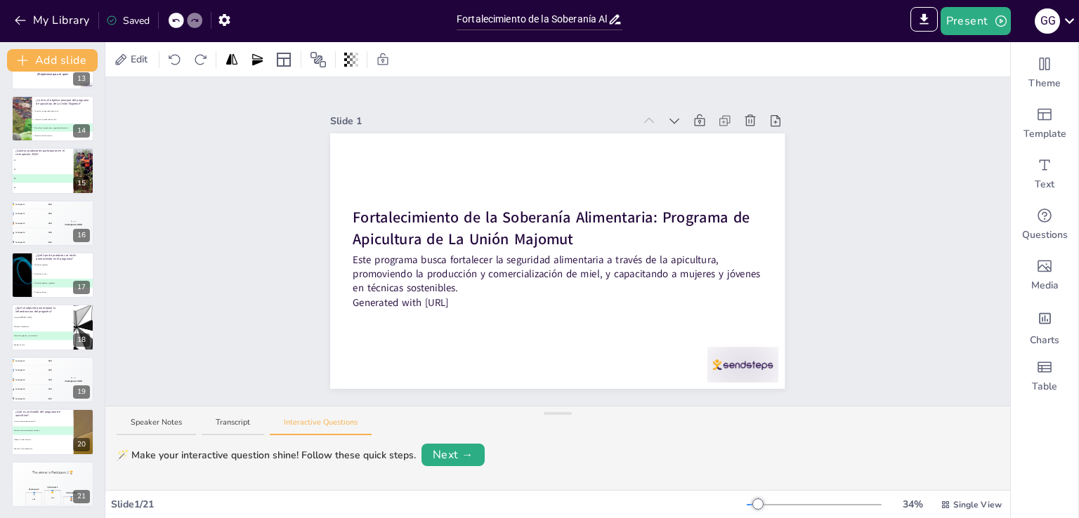
click at [250, 265] on div "Slide 1 Fortalecimiento de la Soberanía Alimentaria: Programa de Apicultura de …" at bounding box center [557, 241] width 904 height 329
